Goal: Information Seeking & Learning: Learn about a topic

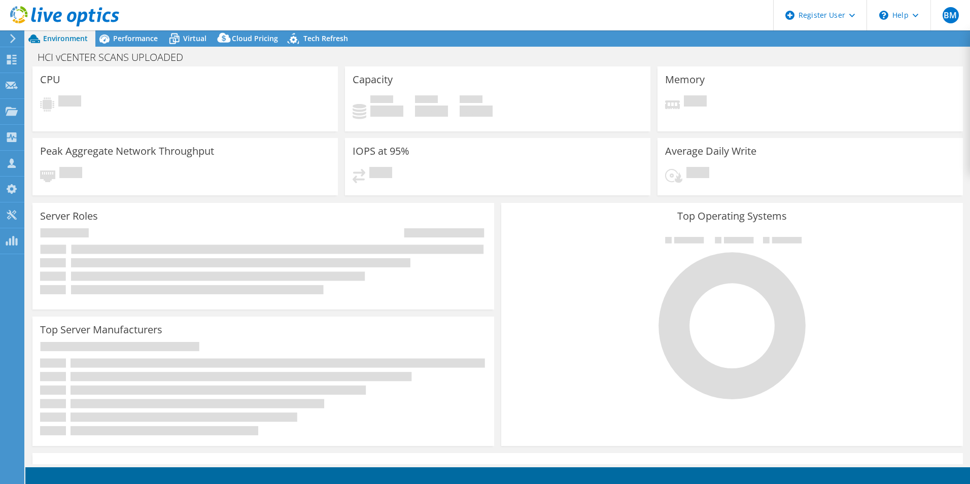
select select "USEast"
select select "USD"
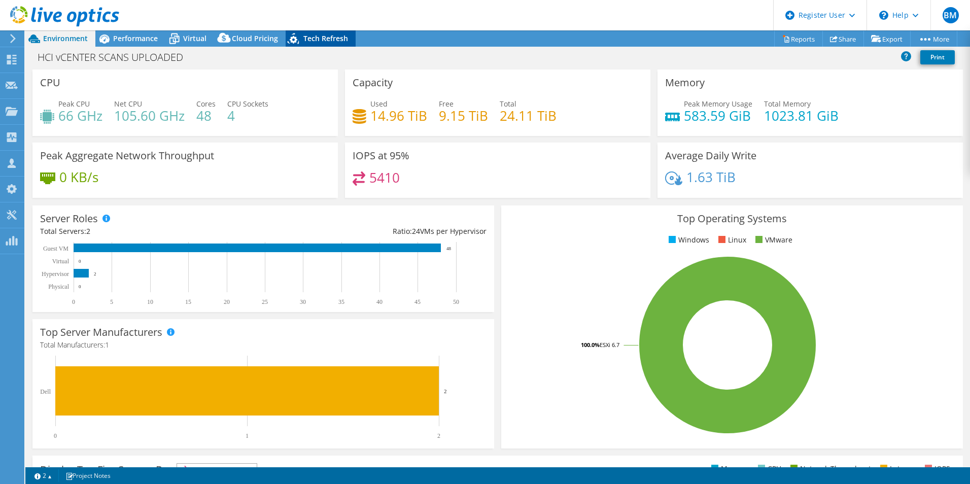
click at [317, 43] on span "Tech Refresh" at bounding box center [326, 38] width 45 height 10
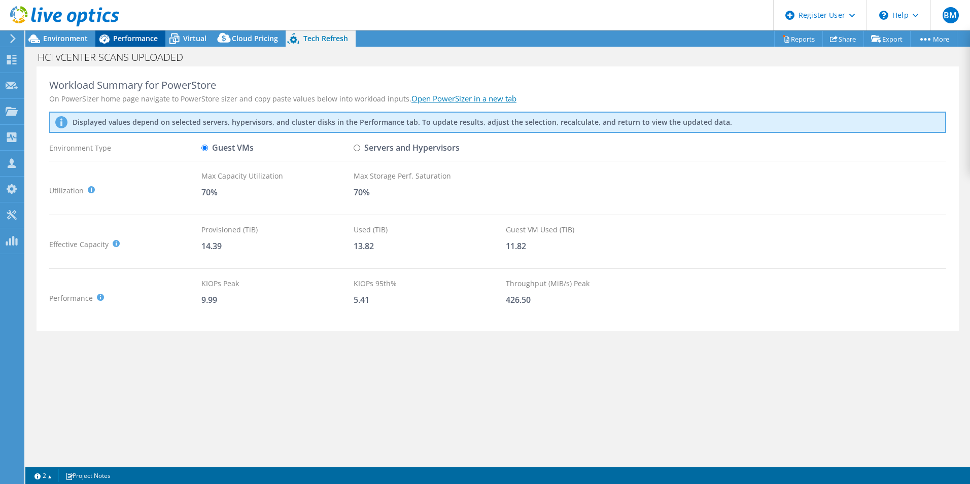
click at [138, 40] on span "Performance" at bounding box center [135, 38] width 45 height 10
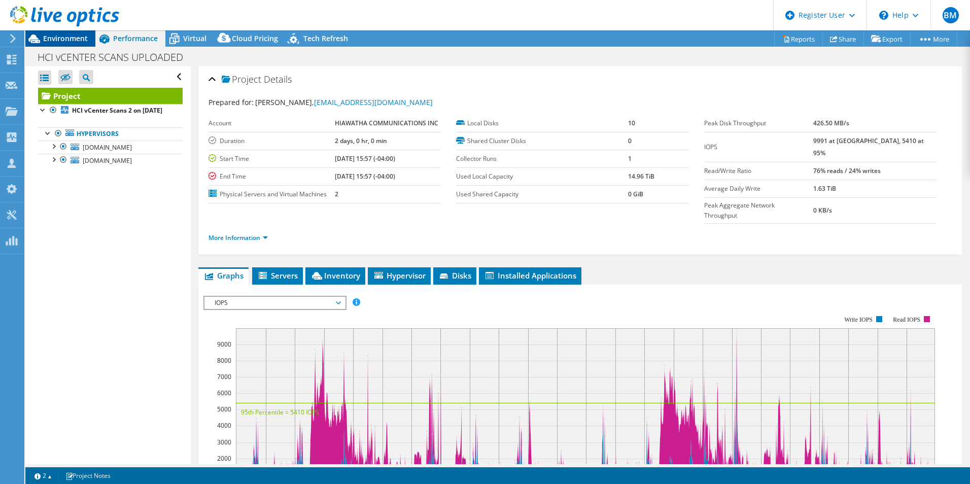
click at [56, 39] on span "Environment" at bounding box center [65, 38] width 45 height 10
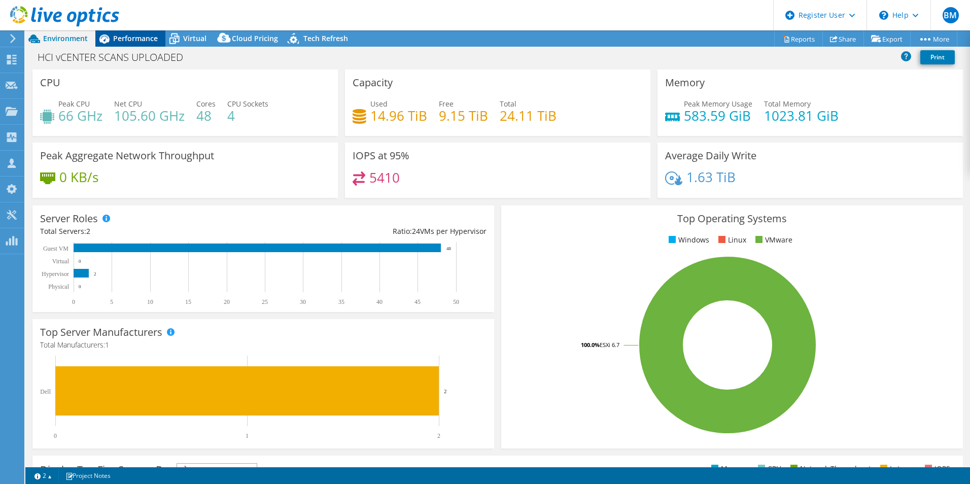
click at [129, 36] on span "Performance" at bounding box center [135, 38] width 45 height 10
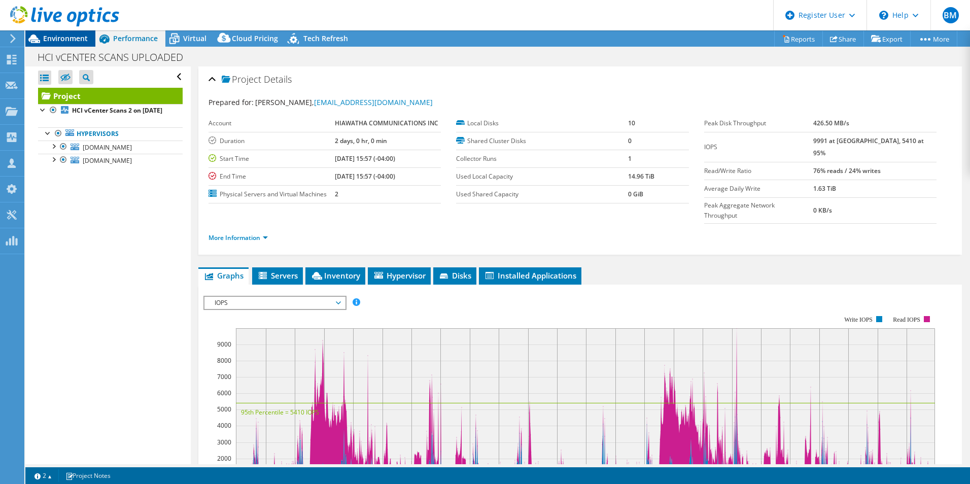
drag, startPoint x: 57, startPoint y: 38, endPoint x: 62, endPoint y: 37, distance: 5.1
click at [57, 38] on span "Environment" at bounding box center [65, 38] width 45 height 10
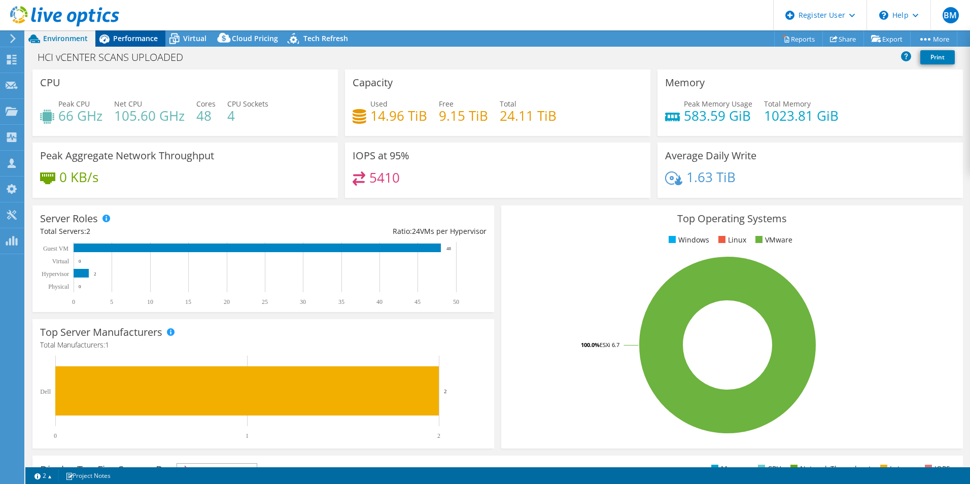
click at [144, 35] on span "Performance" at bounding box center [135, 38] width 45 height 10
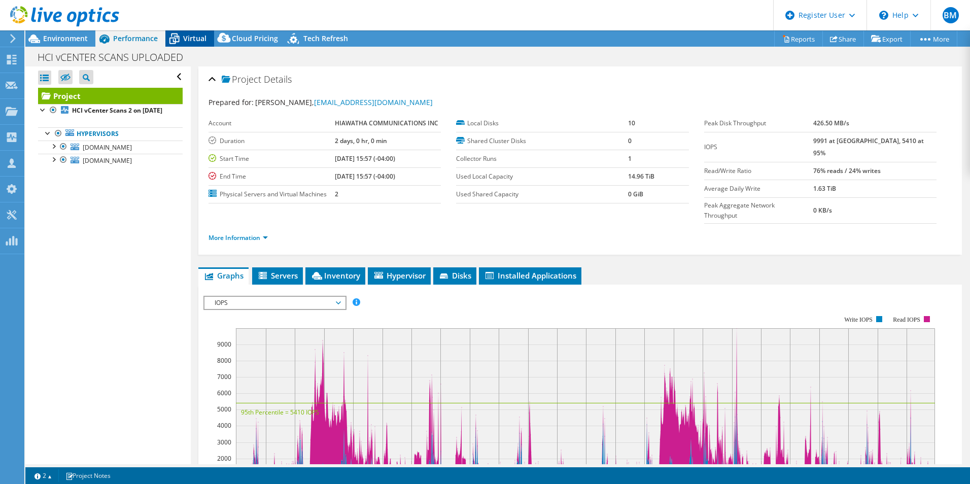
click at [187, 42] on span "Virtual" at bounding box center [194, 38] width 23 height 10
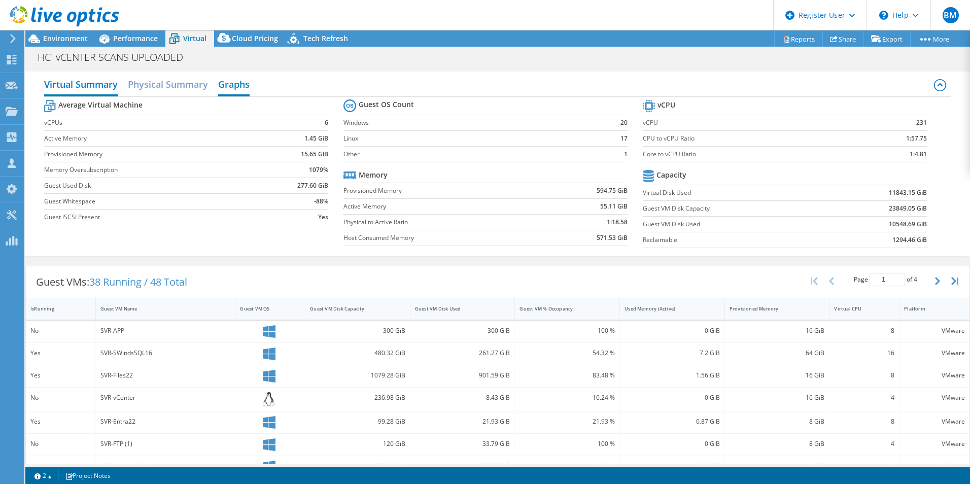
click at [233, 84] on h2 "Graphs" at bounding box center [233, 85] width 31 height 22
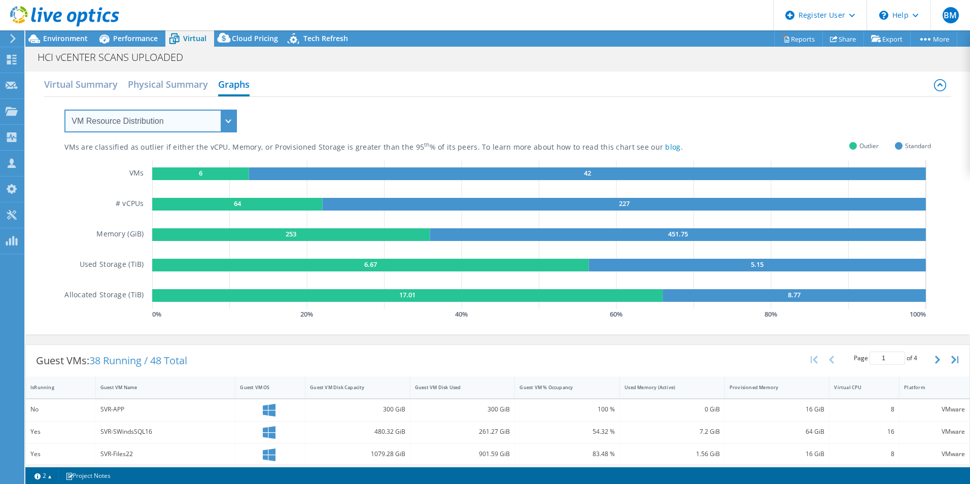
click at [205, 121] on select "VM Resource Distribution Provisioning Contrast Over Provisioning" at bounding box center [150, 121] width 173 height 23
select select "Over Provisioning"
click at [64, 110] on select "VM Resource Distribution Provisioning Contrast Over Provisioning" at bounding box center [150, 121] width 173 height 23
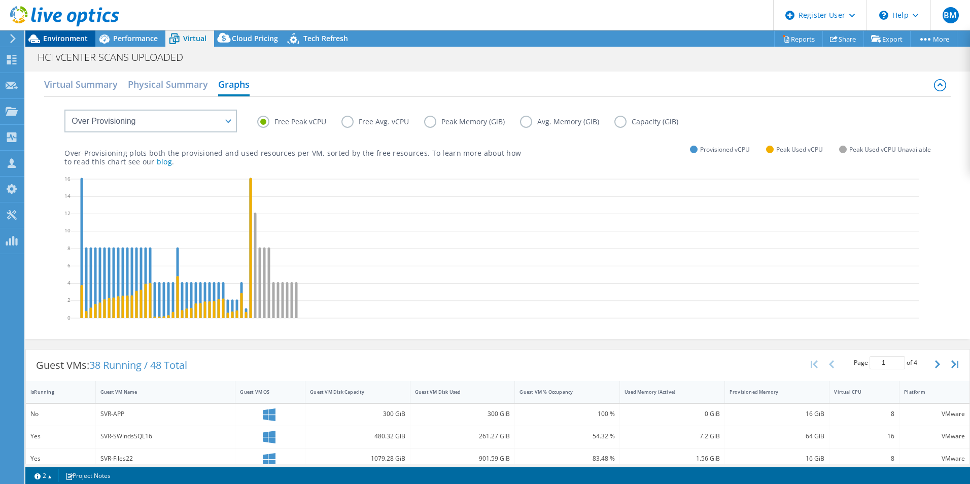
click at [73, 37] on span "Environment" at bounding box center [65, 38] width 45 height 10
